Goal: Transaction & Acquisition: Purchase product/service

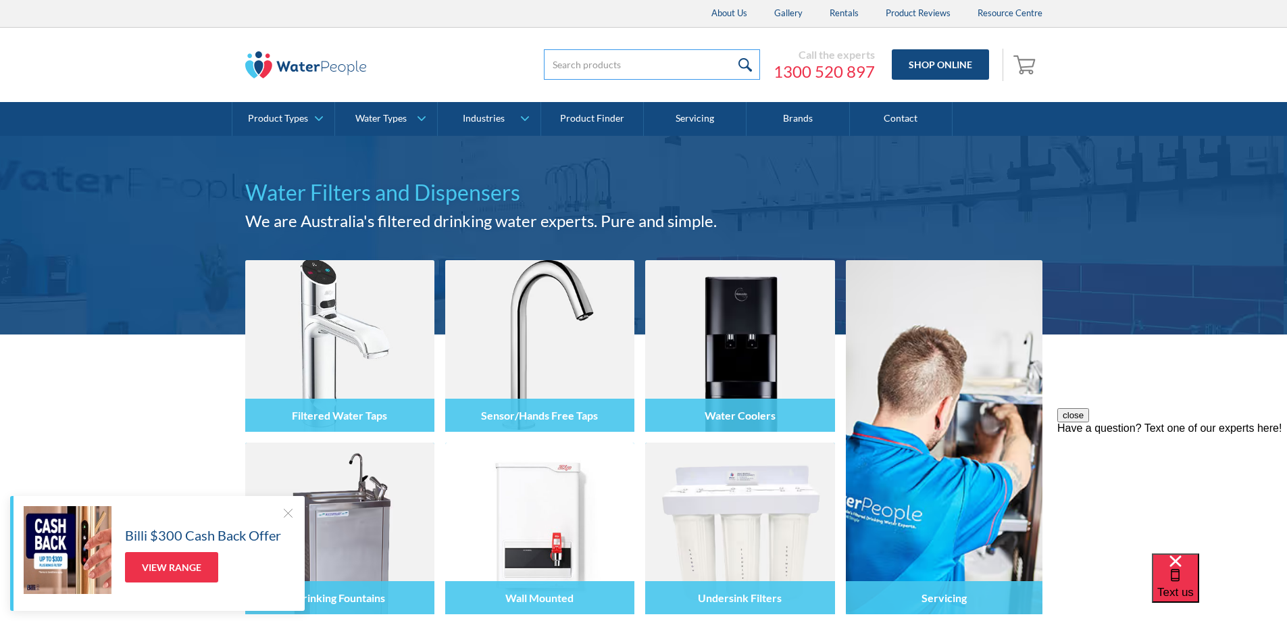
click at [575, 72] on input "search" at bounding box center [652, 64] width 216 height 30
type input "CONVERSION KIT"
click at [731, 49] on input "submit" at bounding box center [745, 64] width 29 height 30
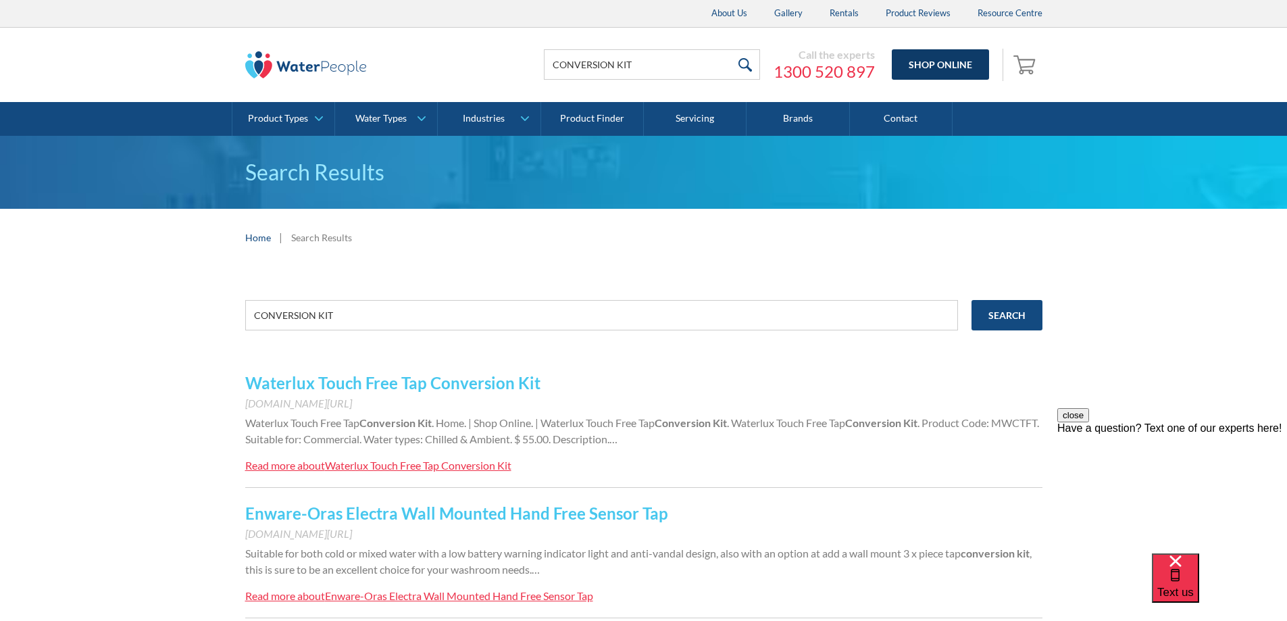
click at [941, 61] on link "Shop Online" at bounding box center [940, 64] width 97 height 30
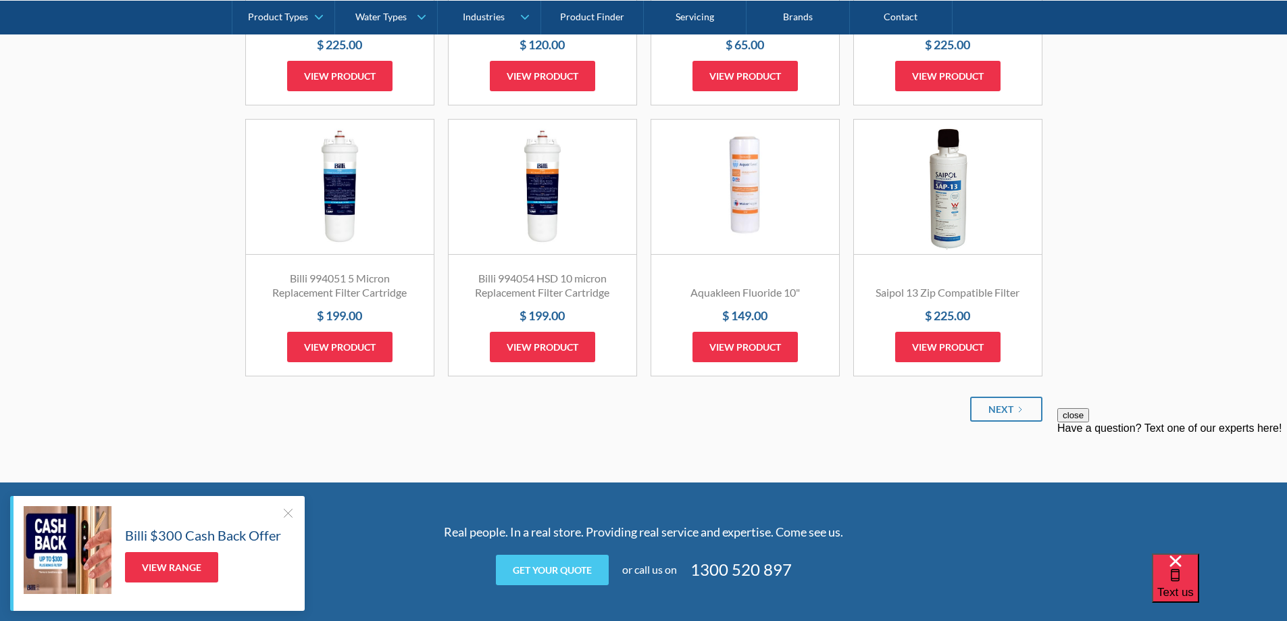
scroll to position [1554, 0]
click at [1000, 407] on div "Next" at bounding box center [1001, 408] width 25 height 14
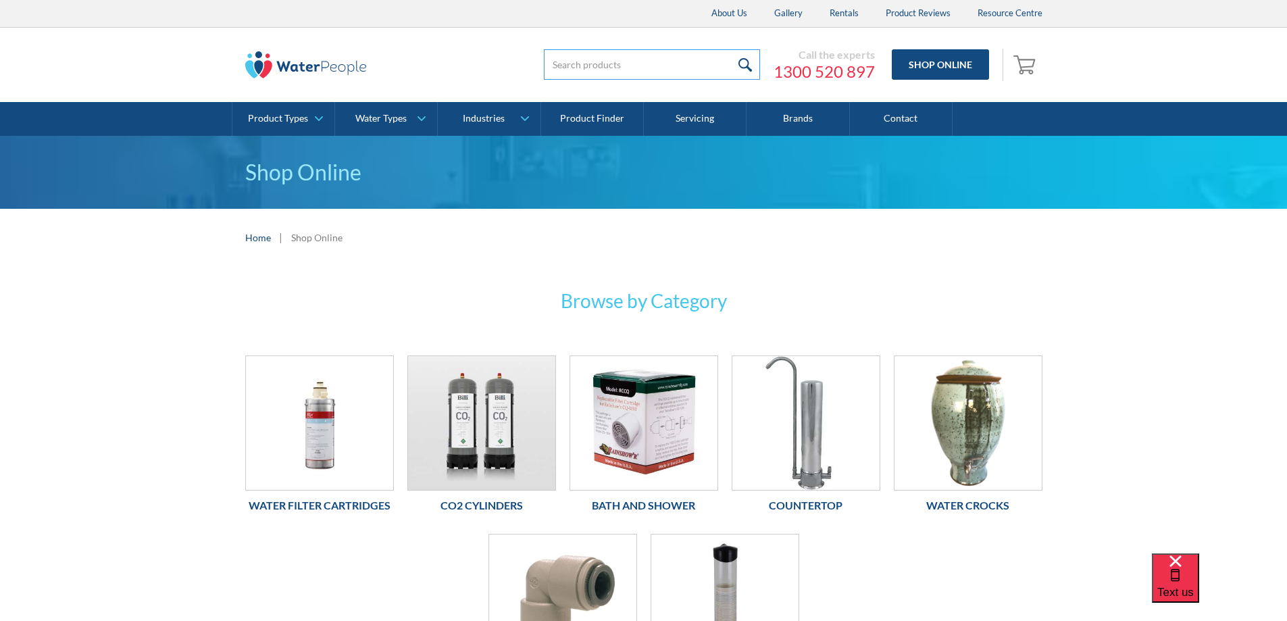
click at [585, 62] on input "search" at bounding box center [652, 64] width 216 height 30
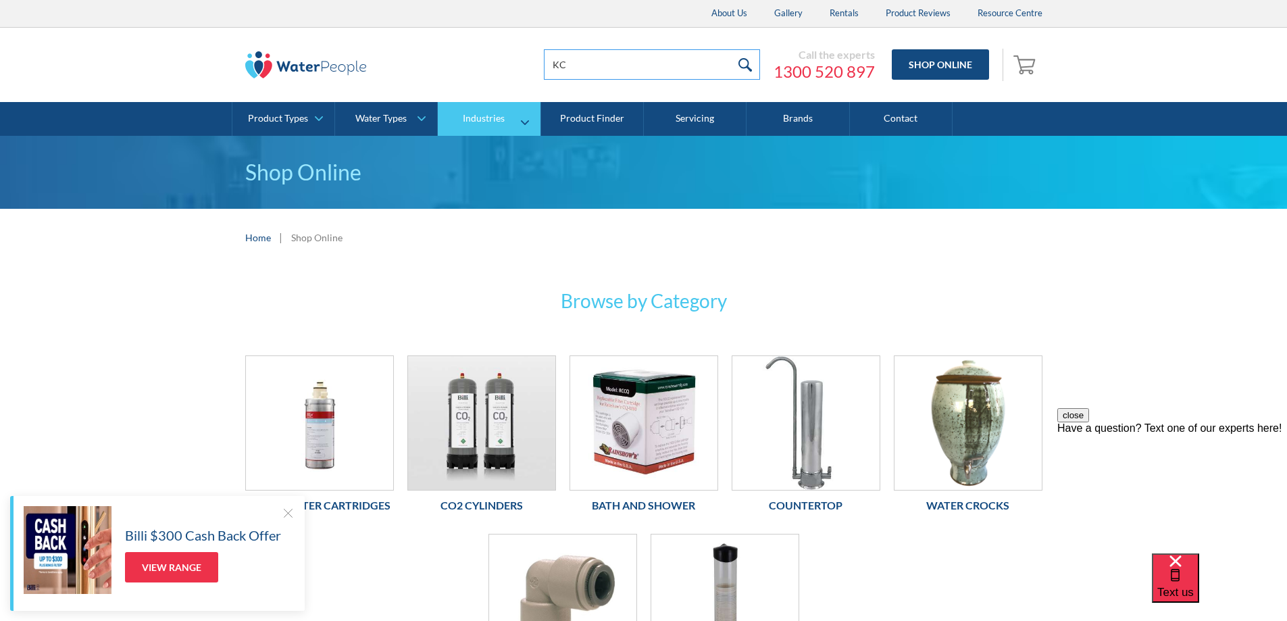
type input "kco22.6"
click at [745, 59] on input "submit" at bounding box center [745, 64] width 29 height 30
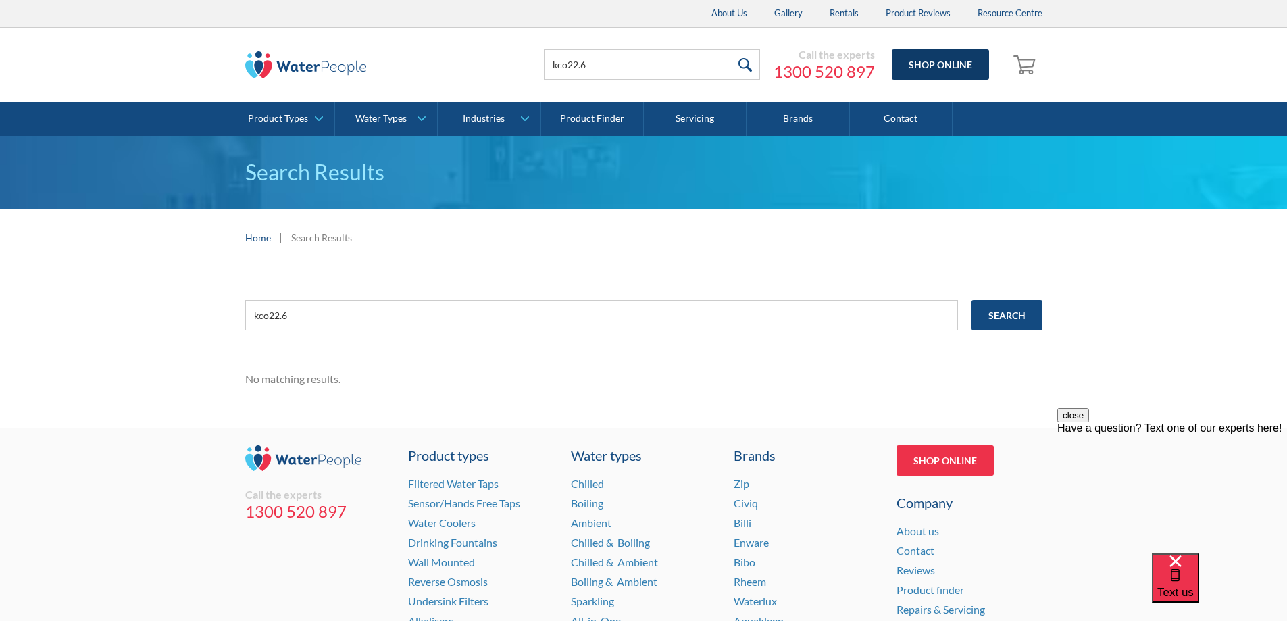
click at [927, 61] on link "Shop Online" at bounding box center [940, 64] width 97 height 30
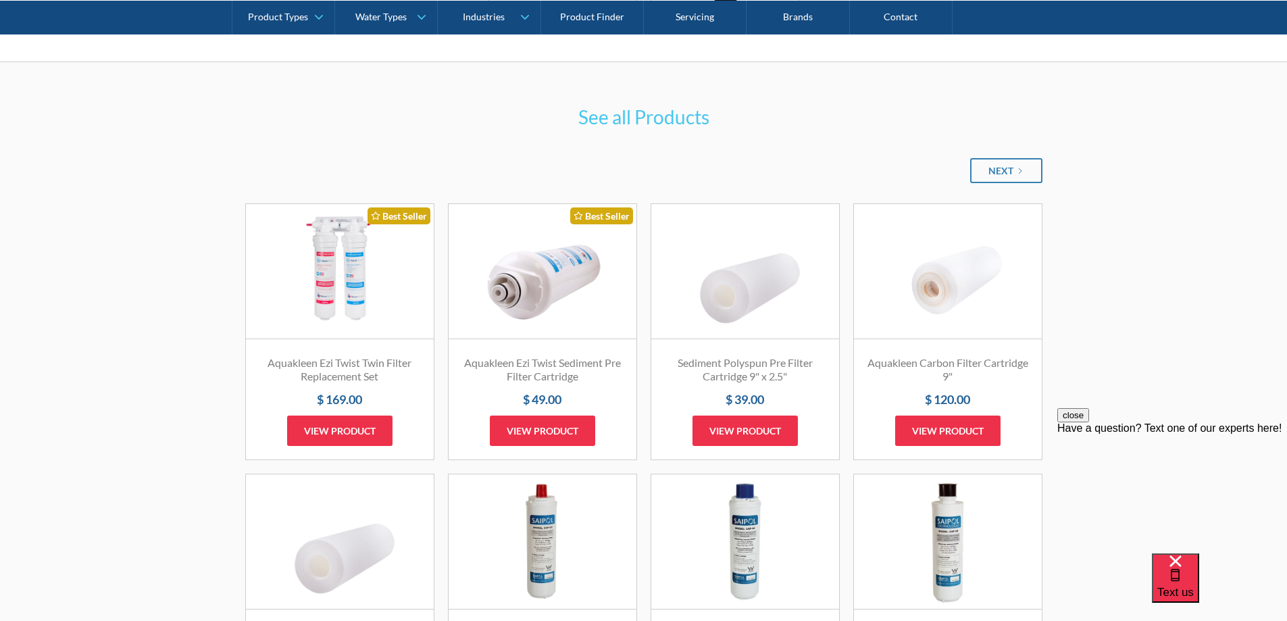
scroll to position [676, 0]
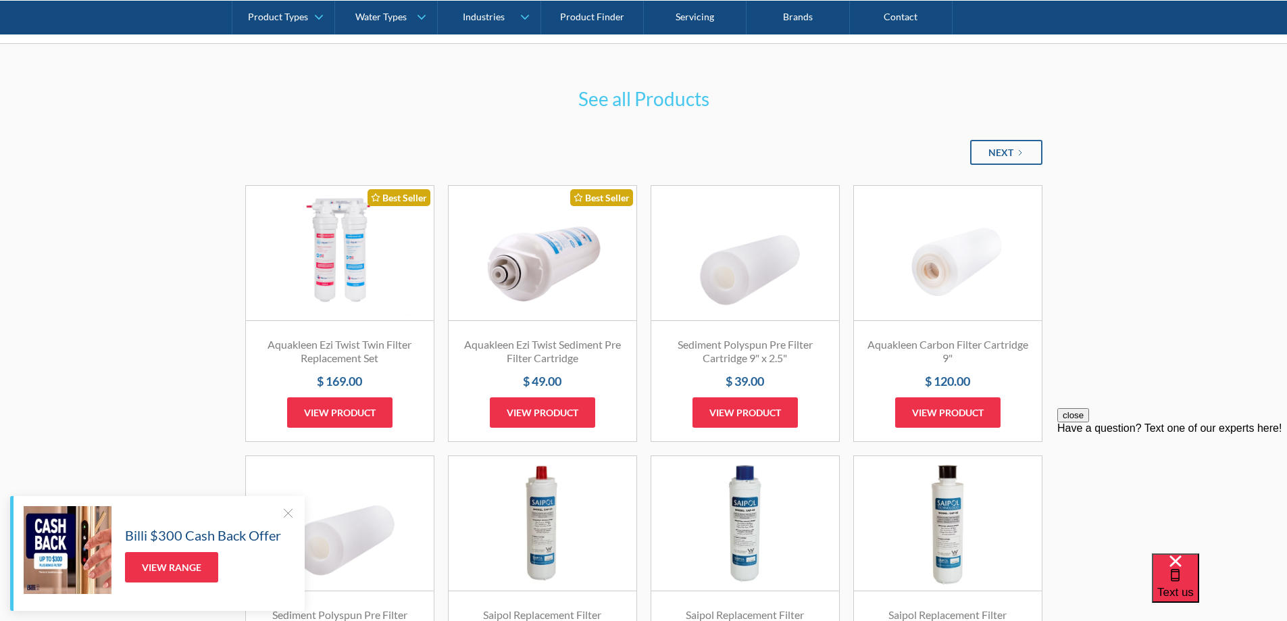
click at [1006, 147] on div "Next" at bounding box center [1001, 152] width 25 height 14
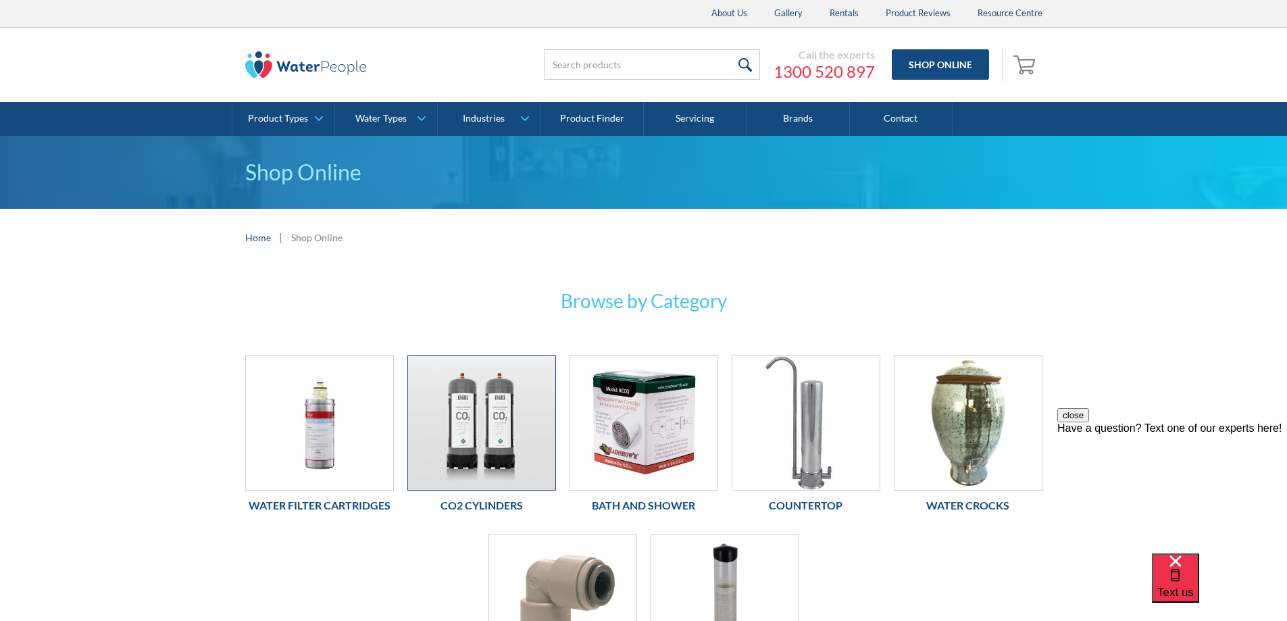
click at [516, 444] on img at bounding box center [481, 423] width 147 height 134
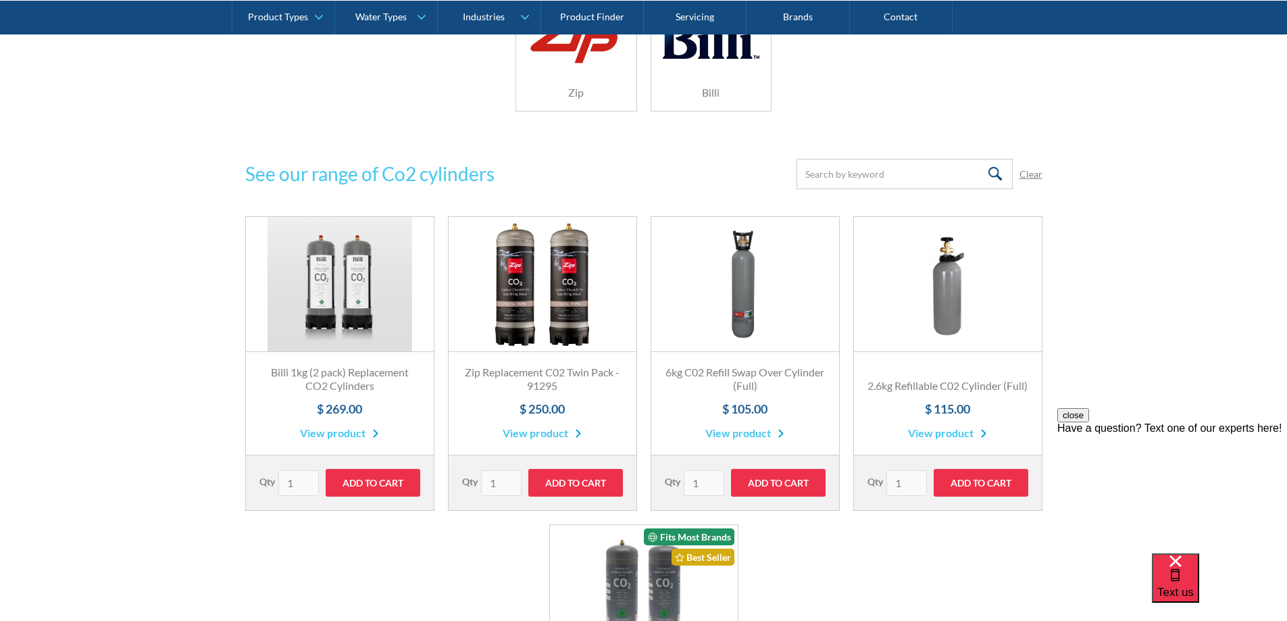
scroll to position [338, 0]
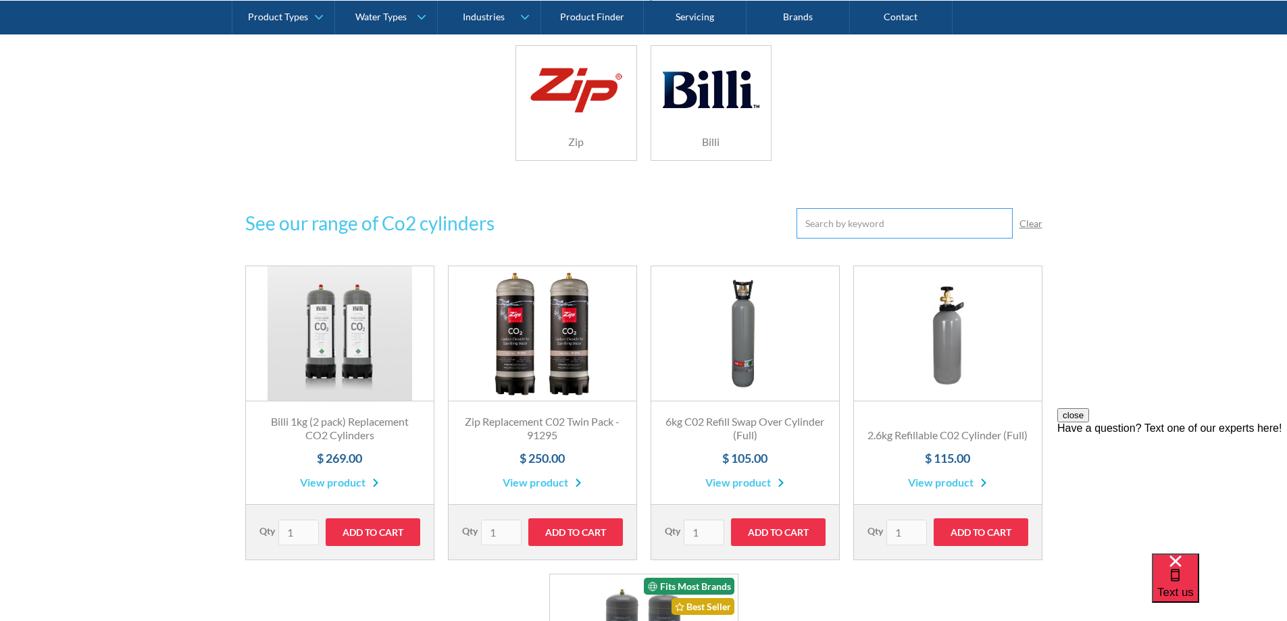
click at [854, 220] on input "Email Form" at bounding box center [905, 223] width 216 height 30
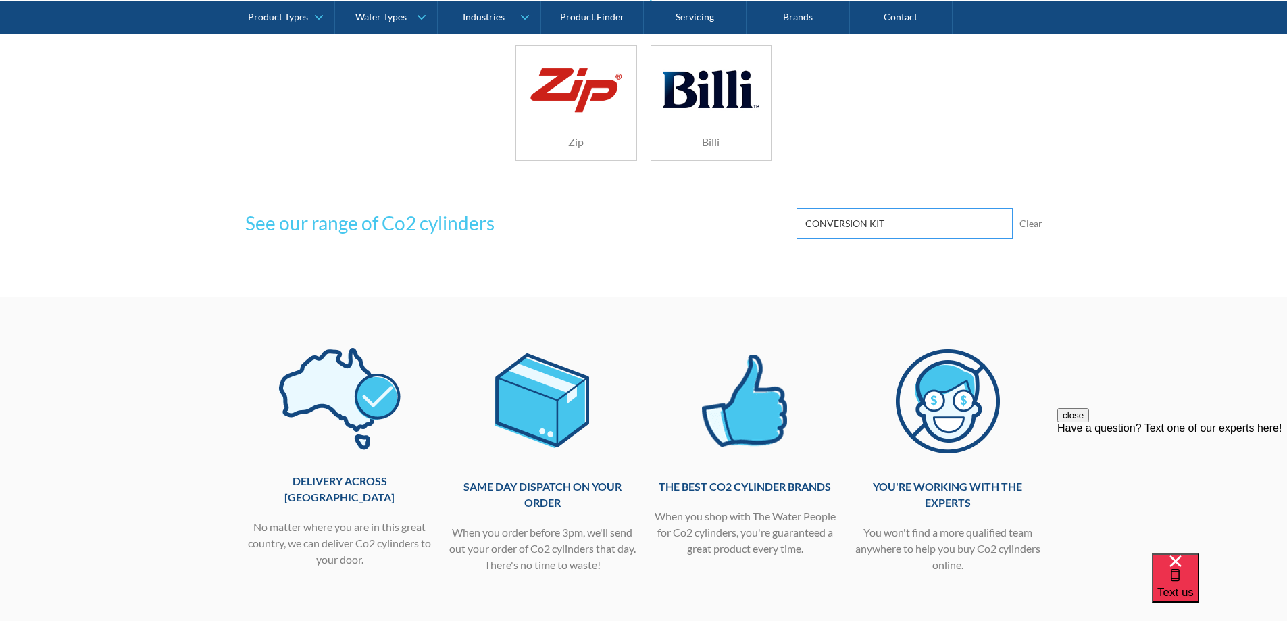
type input "CONVERSION KIT"
click input "Submit" at bounding box center [0, 0] width 0 height 0
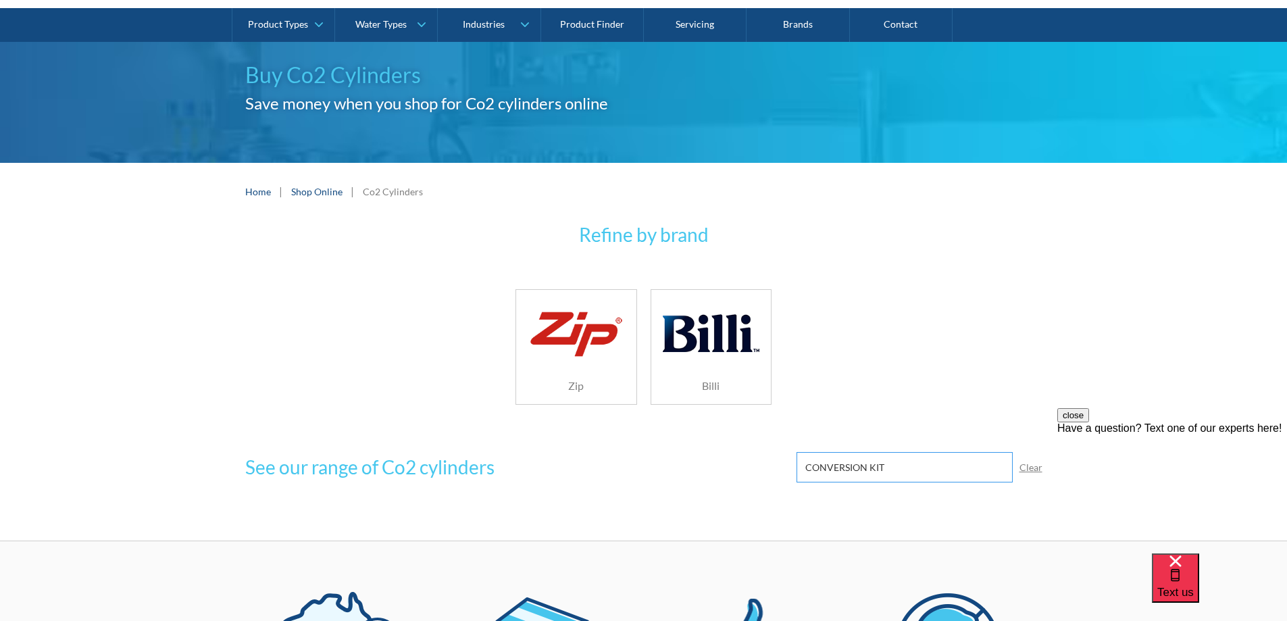
scroll to position [68, 0]
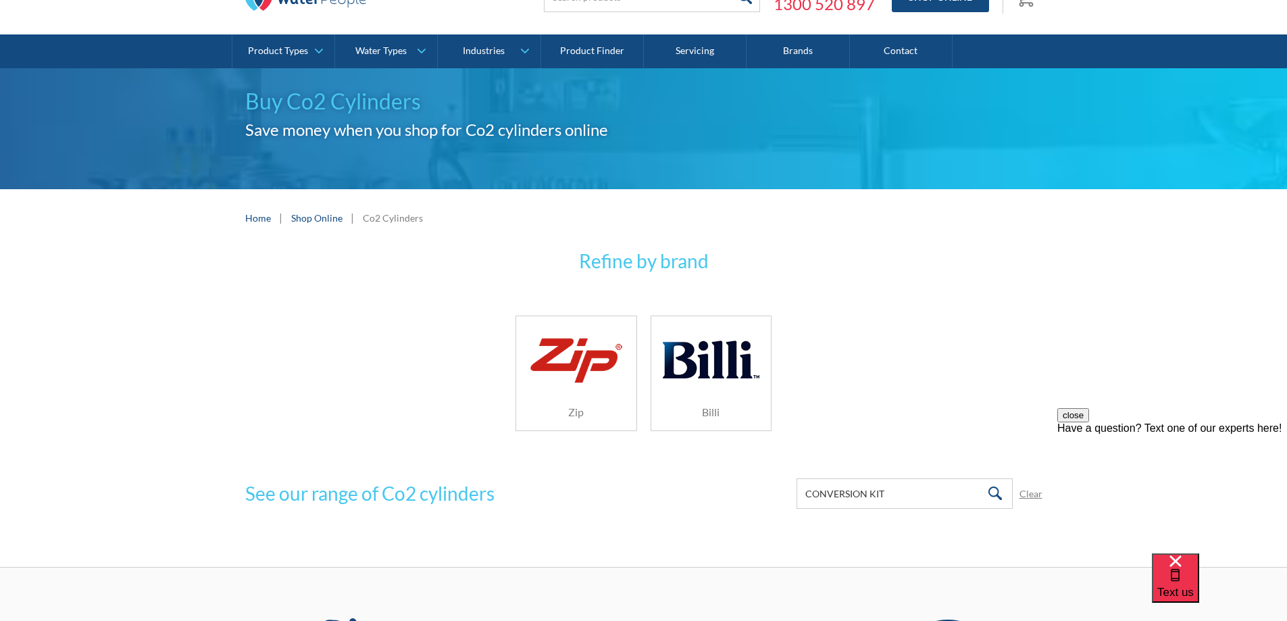
click at [731, 359] on img at bounding box center [711, 360] width 96 height 64
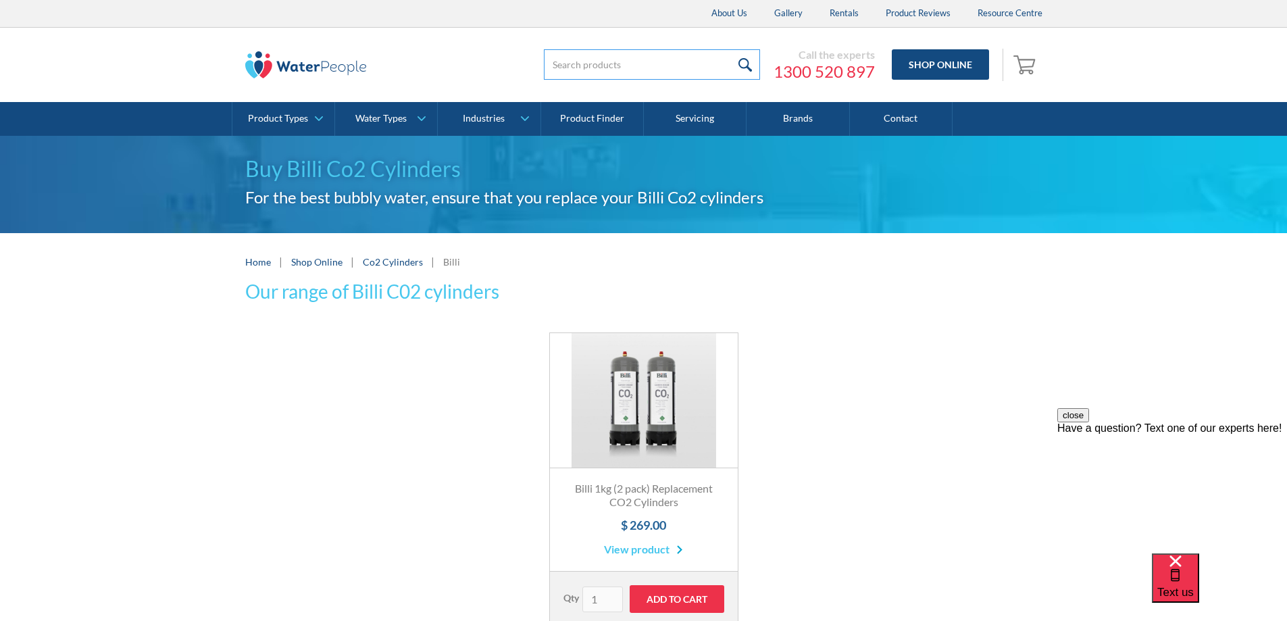
click at [729, 69] on input "search" at bounding box center [652, 64] width 216 height 30
type input "KETTPL"
click at [731, 49] on input "submit" at bounding box center [745, 64] width 29 height 30
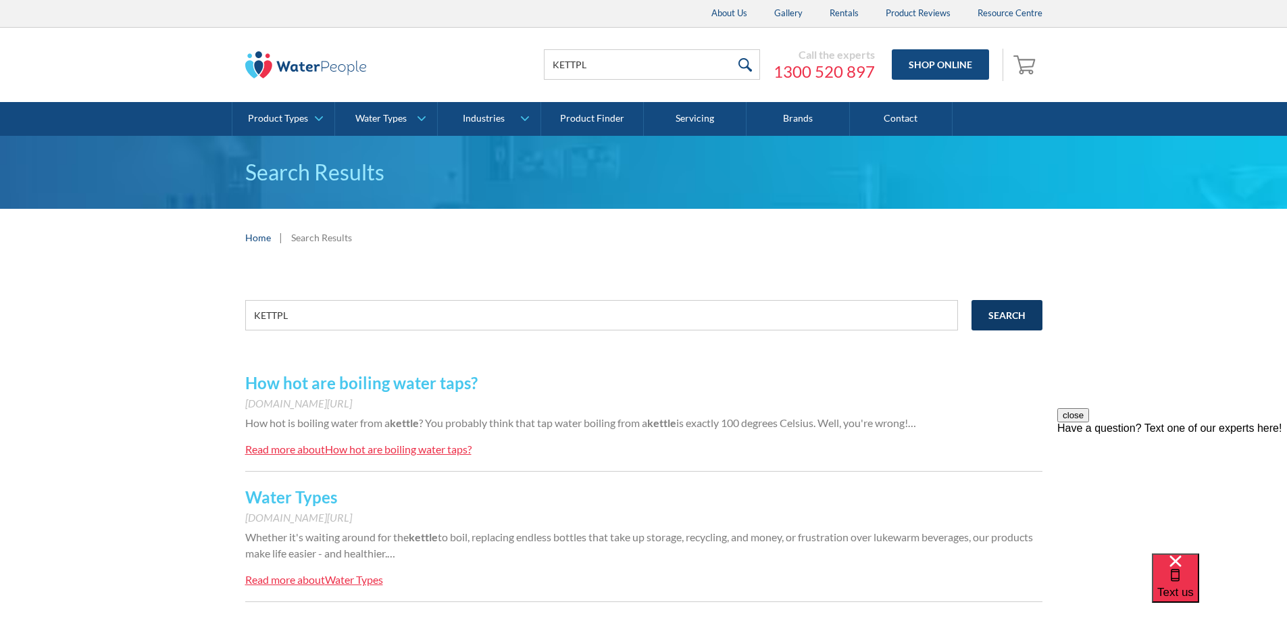
click at [1002, 312] on input "Search" at bounding box center [1007, 315] width 71 height 30
click at [971, 243] on div "Home | Search Results" at bounding box center [643, 237] width 797 height 17
